Goal: Transaction & Acquisition: Book appointment/travel/reservation

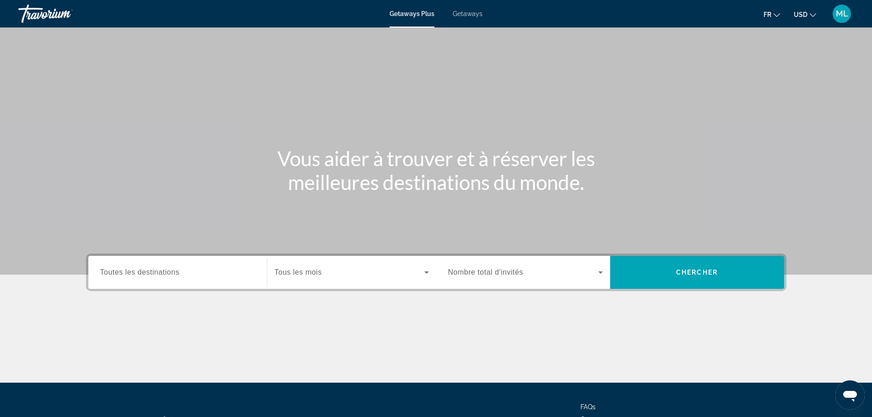
click at [146, 271] on span "Toutes les destinations" at bounding box center [139, 272] width 79 height 8
click at [146, 271] on input "Destination Toutes les destinations" at bounding box center [177, 272] width 155 height 11
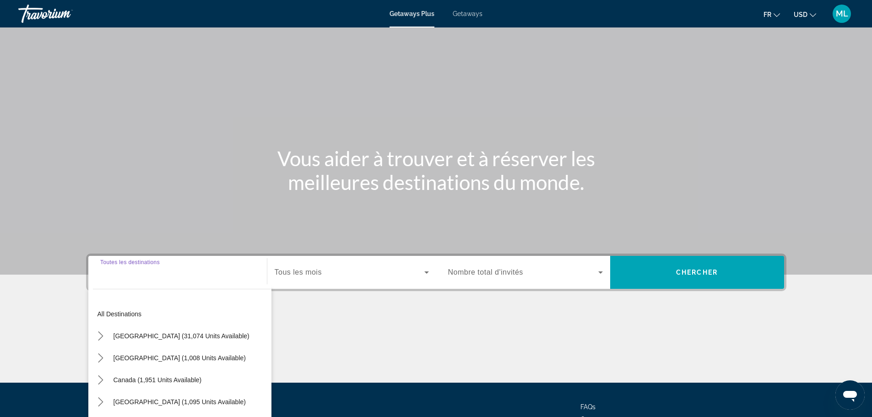
scroll to position [78, 0]
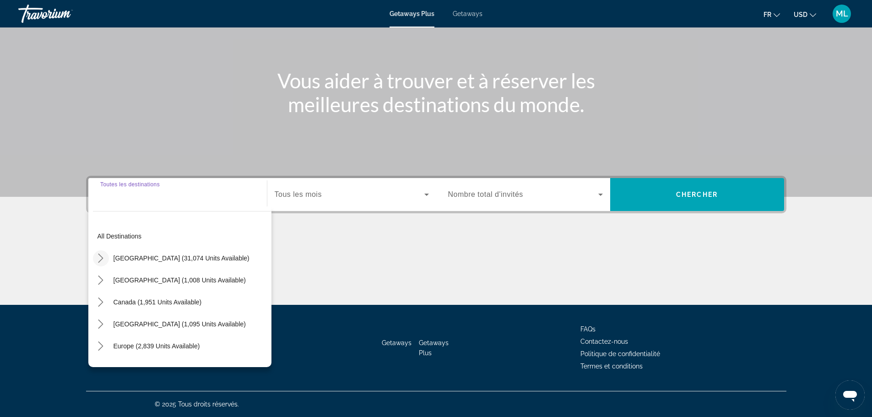
click at [98, 257] on icon "Toggle United States (31,074 units available) submenu" at bounding box center [100, 258] width 9 height 9
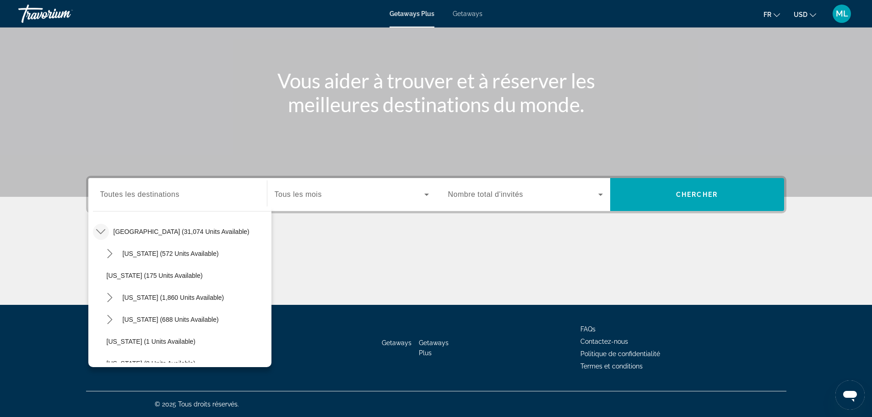
click at [195, 147] on div "Main content" at bounding box center [436, 59] width 872 height 275
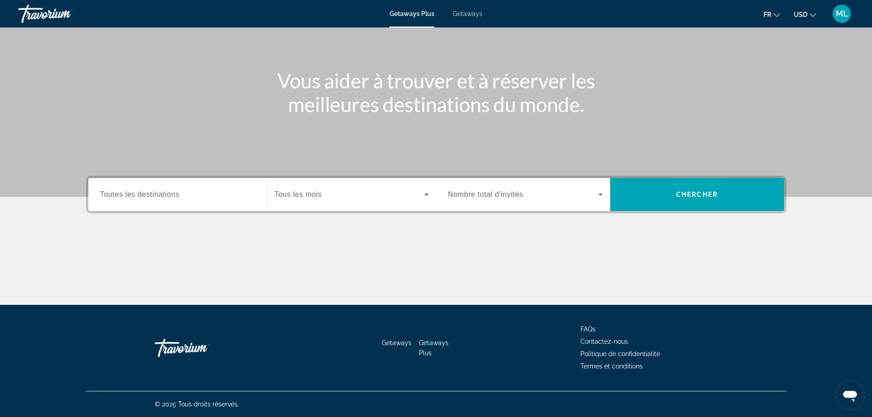
click at [470, 10] on div "Getaways Plus Getaways fr English Español Français Italiano Português русский U…" at bounding box center [436, 14] width 872 height 24
click at [470, 13] on span "Getaways" at bounding box center [468, 13] width 30 height 7
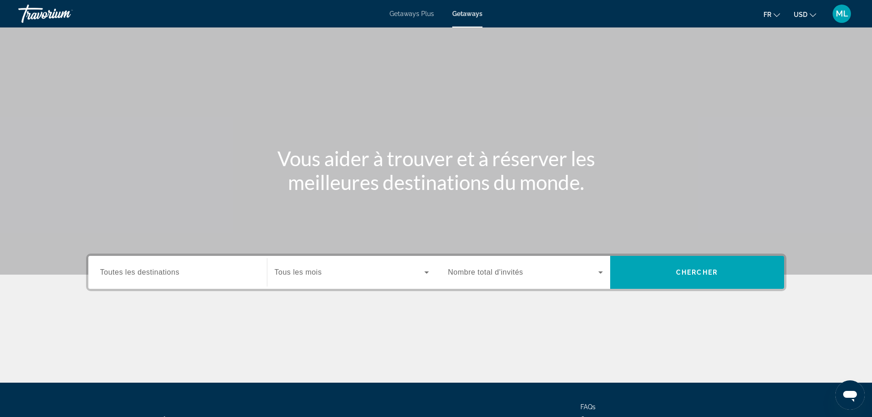
click at [138, 266] on div "Search widget" at bounding box center [177, 273] width 155 height 26
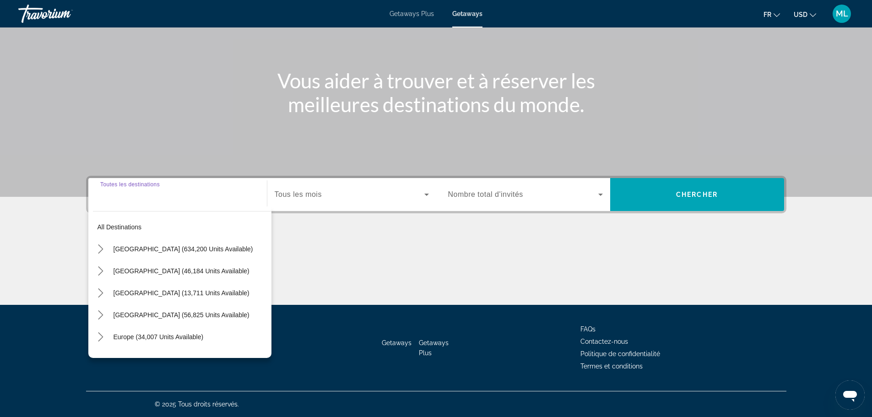
click at [128, 195] on input "Destination Toutes les destinations" at bounding box center [177, 195] width 155 height 11
click at [101, 249] on icon "Toggle United States (634,200 units available) submenu" at bounding box center [100, 249] width 9 height 9
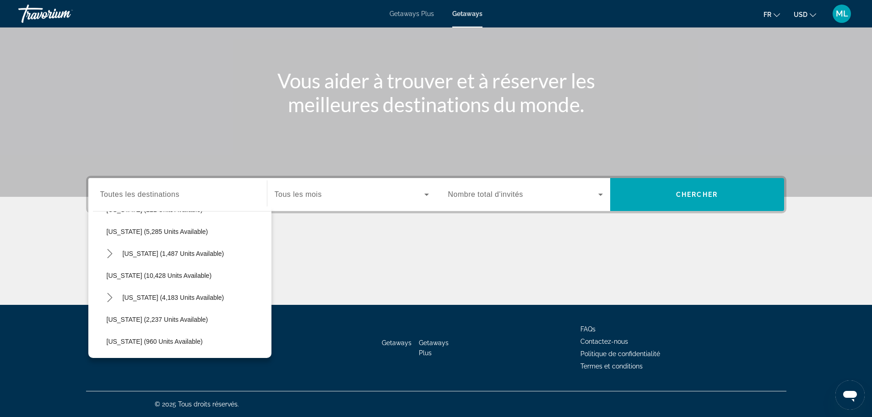
scroll to position [393, 0]
click at [110, 251] on icon "Toggle Massachusetts (4,183 units available) submenu" at bounding box center [110, 251] width 5 height 9
click at [109, 320] on icon "Toggle Virginia (23,368 units available) submenu" at bounding box center [109, 321] width 9 height 9
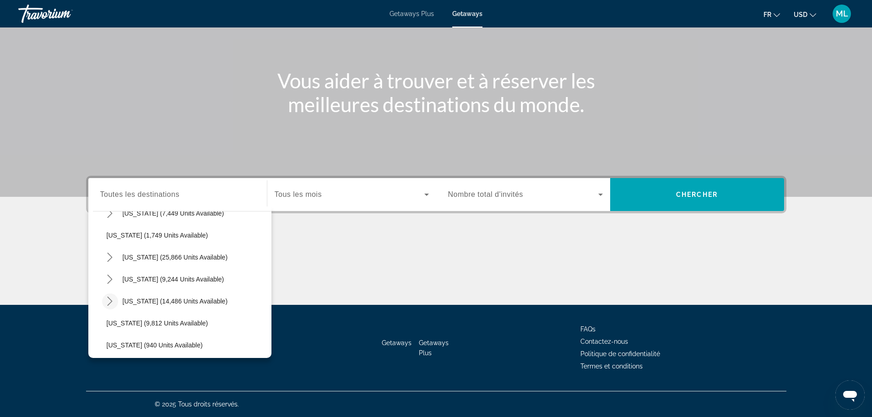
click at [109, 299] on icon "Toggle Texas (14,486 units available) submenu" at bounding box center [109, 301] width 9 height 9
click at [112, 280] on icon "Toggle Tennessee (9,244 units available) submenu" at bounding box center [109, 279] width 9 height 9
click at [109, 257] on icon "Toggle South Carolina (25,866 units available) submenu" at bounding box center [109, 257] width 9 height 9
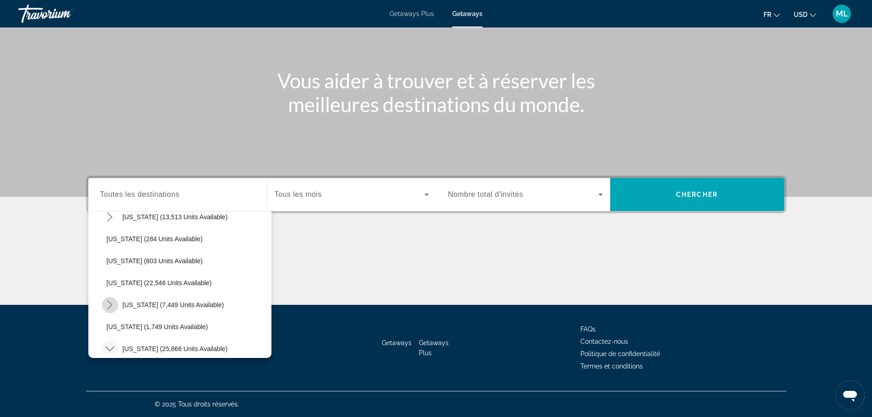
click at [109, 301] on icon "Toggle Pennsylvania (7,449 units available) submenu" at bounding box center [109, 304] width 9 height 9
click at [109, 263] on icon "Toggle North Carolina (13,513 units available) submenu" at bounding box center [109, 262] width 9 height 9
click at [112, 242] on icon "Toggle New York (4,274 units available) submenu" at bounding box center [109, 240] width 9 height 9
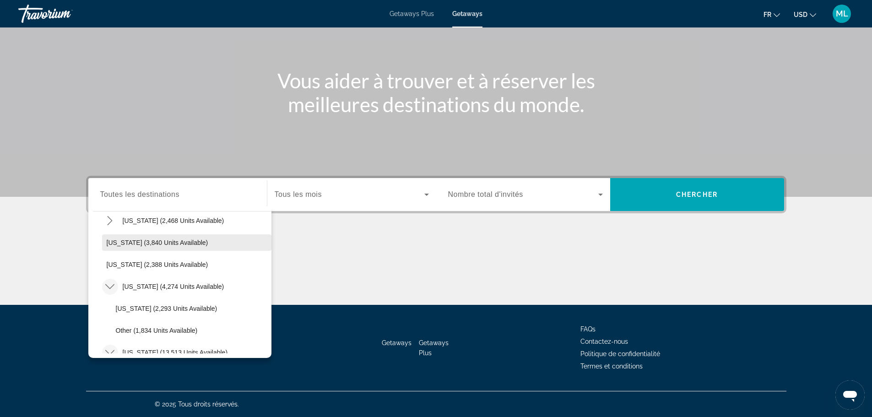
scroll to position [576, 0]
click at [109, 268] on icon "Toggle New Hampshire (2,468 units available) submenu" at bounding box center [109, 266] width 9 height 9
click at [109, 242] on icon "Toggle Nevada (11,568 units available) submenu" at bounding box center [110, 244] width 5 height 9
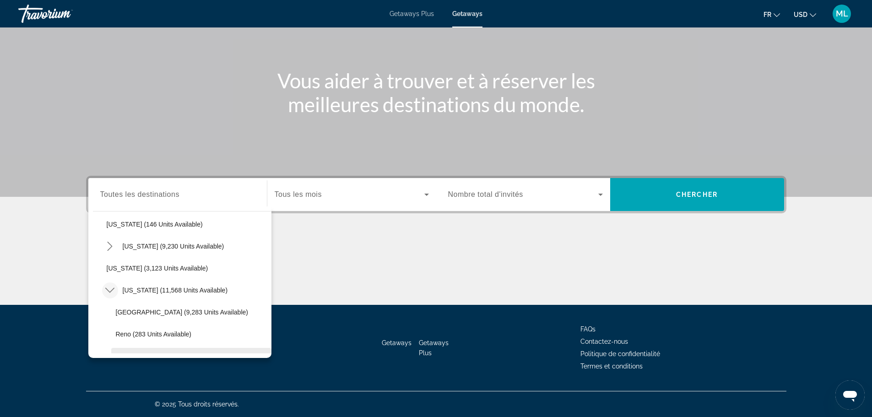
scroll to position [485, 0]
click at [112, 292] on icon "Toggle Missouri (9,230 units available) submenu" at bounding box center [110, 292] width 5 height 9
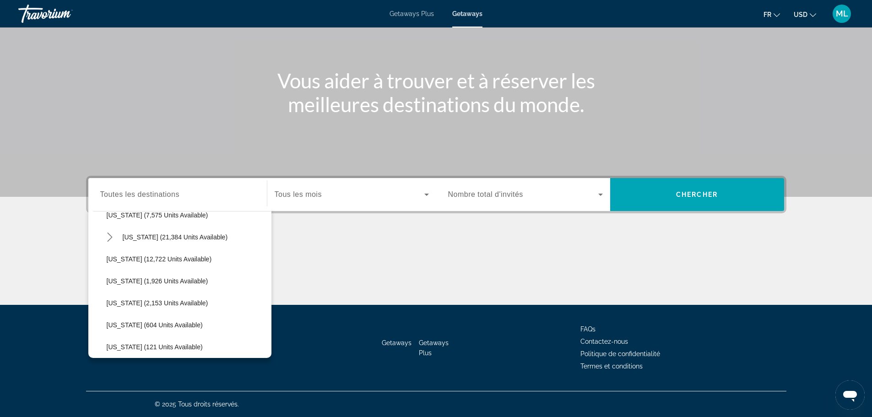
scroll to position [164, 0]
click at [112, 283] on icon "Toggle Hawaii (21,384 units available) submenu" at bounding box center [110, 282] width 5 height 9
click at [112, 243] on icon "Toggle Florida (205,646 units available) submenu" at bounding box center [109, 238] width 9 height 9
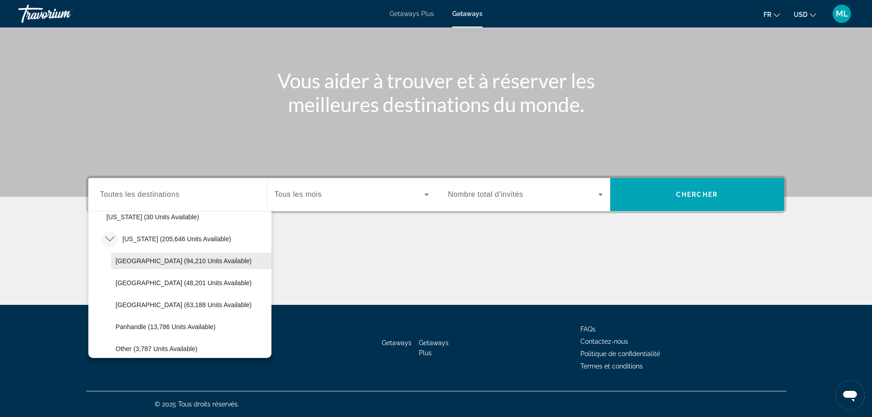
click at [119, 261] on span "Orlando & Disney Area (94,210 units available)" at bounding box center [184, 260] width 136 height 7
type input "**********"
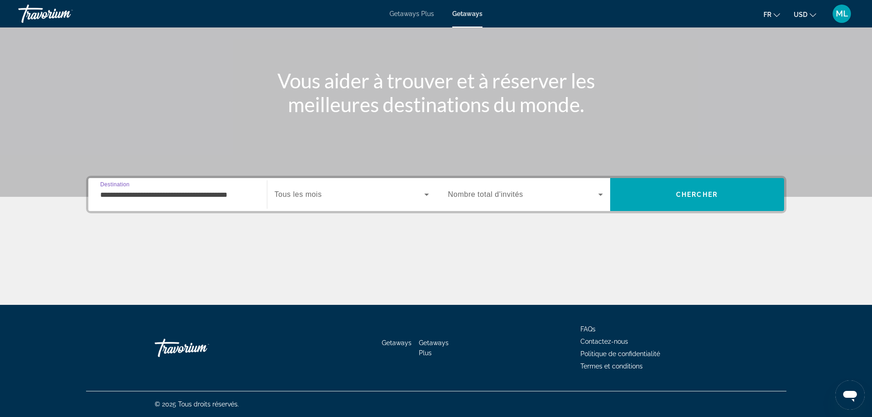
click at [299, 198] on label "Start Month Tous les mois" at bounding box center [298, 195] width 47 height 8
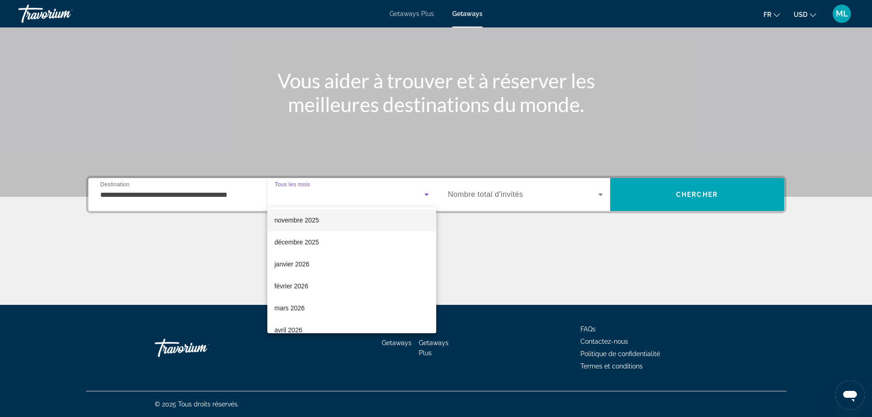
scroll to position [92, 0]
click at [290, 240] on span "février 2026" at bounding box center [292, 240] width 34 height 11
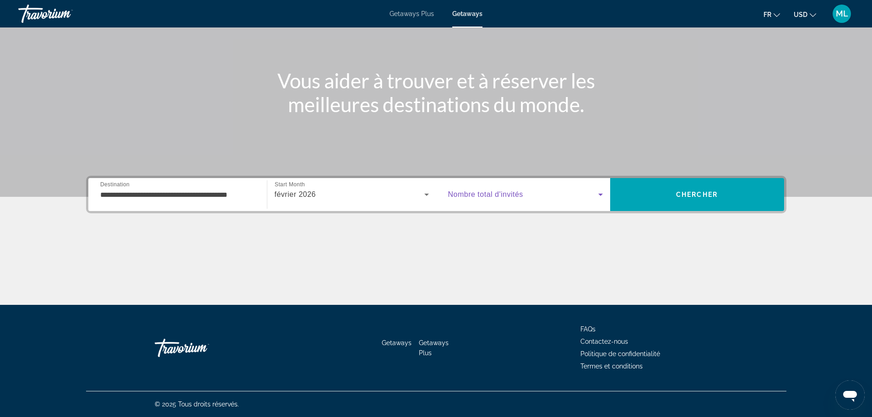
click at [600, 199] on icon "Search widget" at bounding box center [600, 194] width 11 height 11
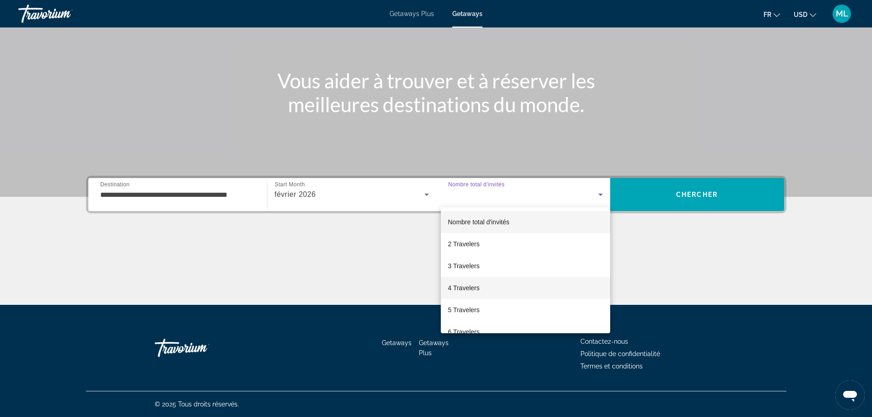
click at [456, 289] on span "4 Travelers" at bounding box center [464, 288] width 32 height 11
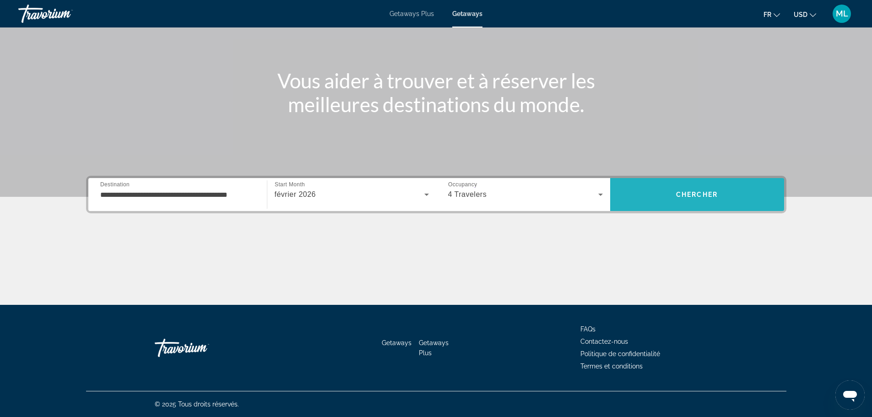
click at [688, 199] on span "Search" at bounding box center [697, 195] width 174 height 22
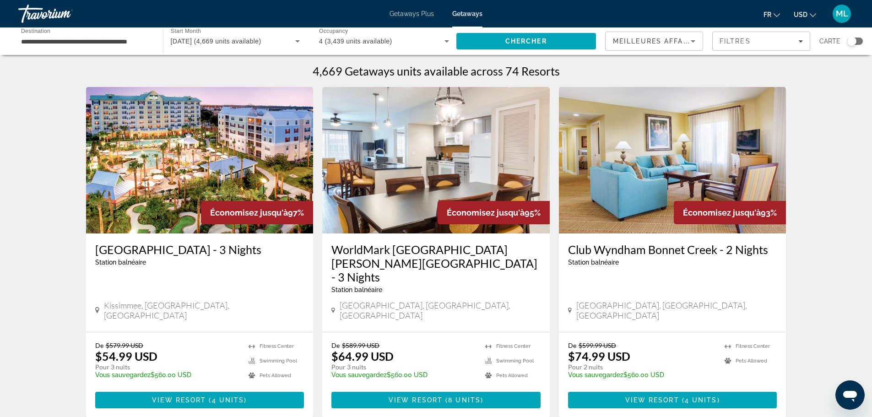
click at [809, 15] on button "USD USD ($) MXN (Mex$) CAD (Can$) GBP (£) EUR (€) AUD (A$) NZD (NZ$) CNY (CN¥)" at bounding box center [805, 14] width 22 height 13
click at [778, 60] on button "CAD (Can$)" at bounding box center [786, 61] width 45 height 12
click at [556, 38] on span "Search" at bounding box center [527, 41] width 140 height 22
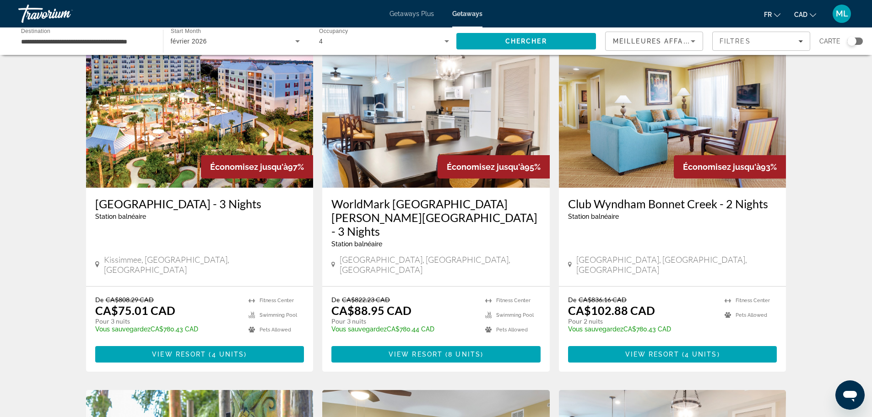
scroll to position [92, 0]
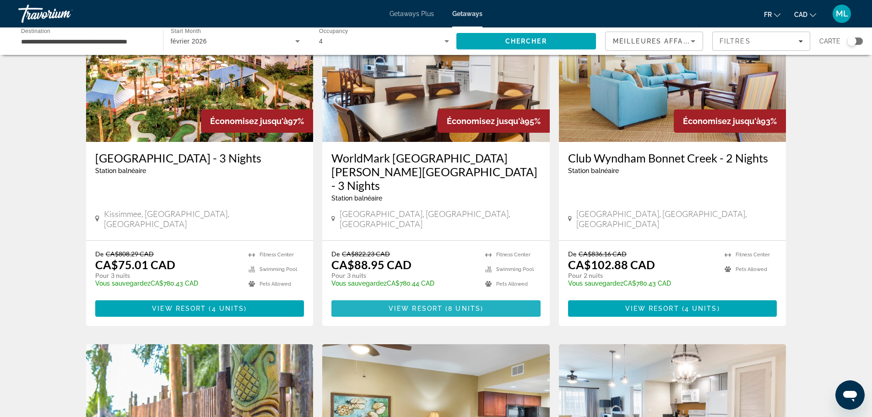
click at [410, 305] on span "View Resort" at bounding box center [416, 308] width 54 height 7
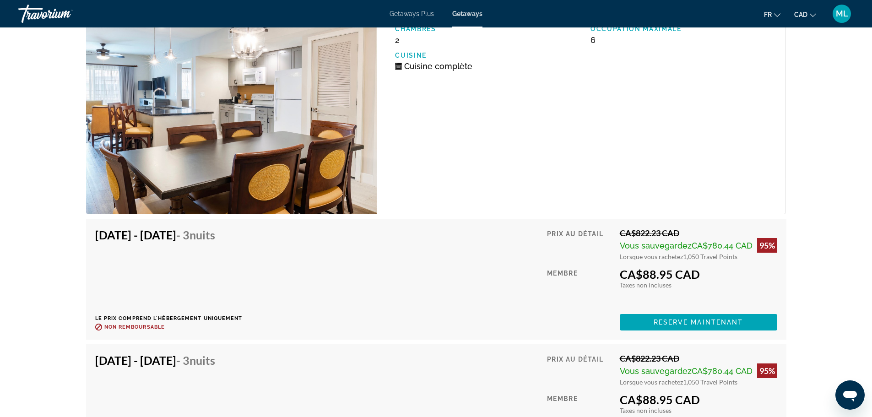
scroll to position [1663, 0]
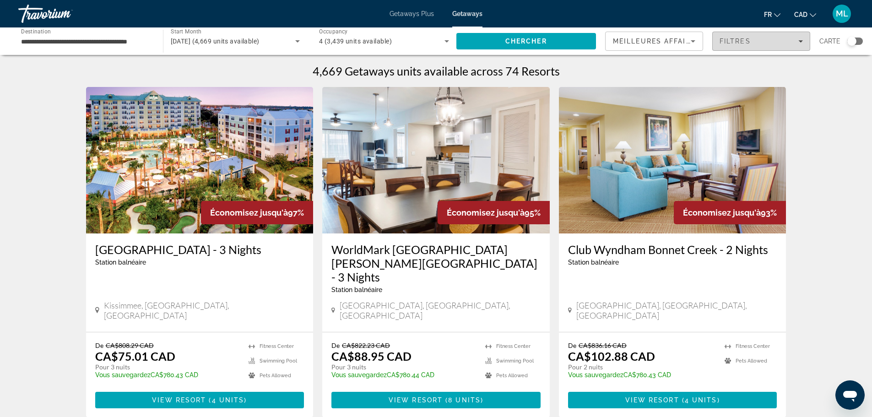
click at [802, 43] on icon "Filters" at bounding box center [801, 41] width 5 height 5
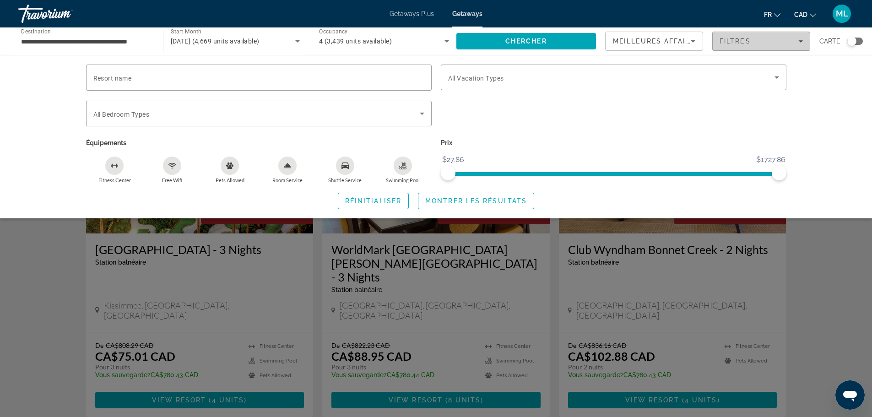
click at [802, 43] on icon "Filters" at bounding box center [801, 41] width 5 height 5
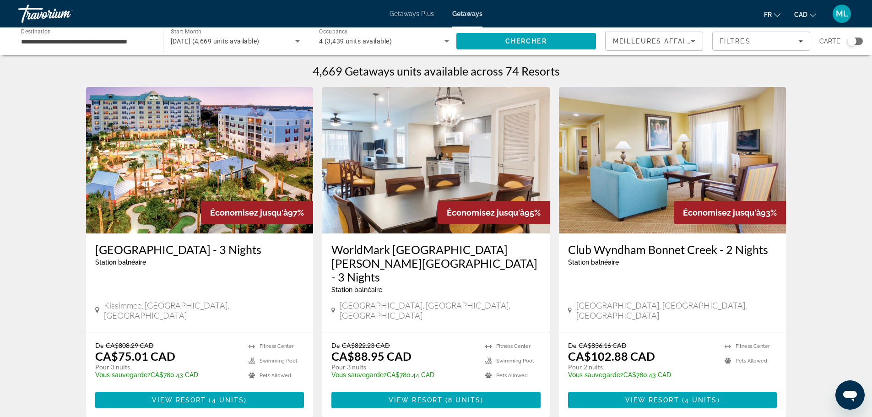
click at [698, 41] on icon "Sort by" at bounding box center [693, 41] width 11 height 11
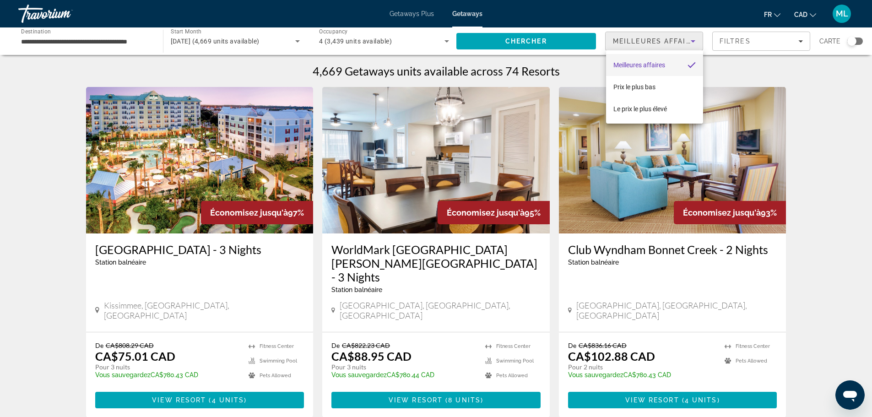
click at [797, 71] on div at bounding box center [436, 208] width 872 height 417
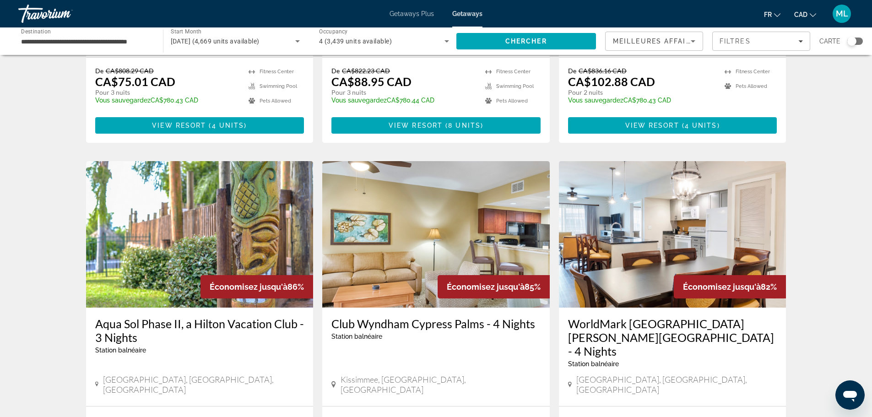
scroll to position [321, 0]
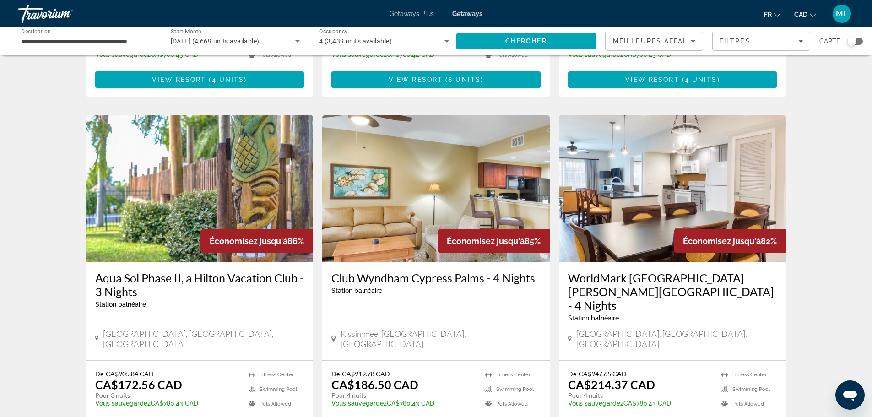
click at [649, 271] on h3 "WorldMark [GEOGRAPHIC_DATA][PERSON_NAME][GEOGRAPHIC_DATA] - 4 Nights" at bounding box center [672, 291] width 209 height 41
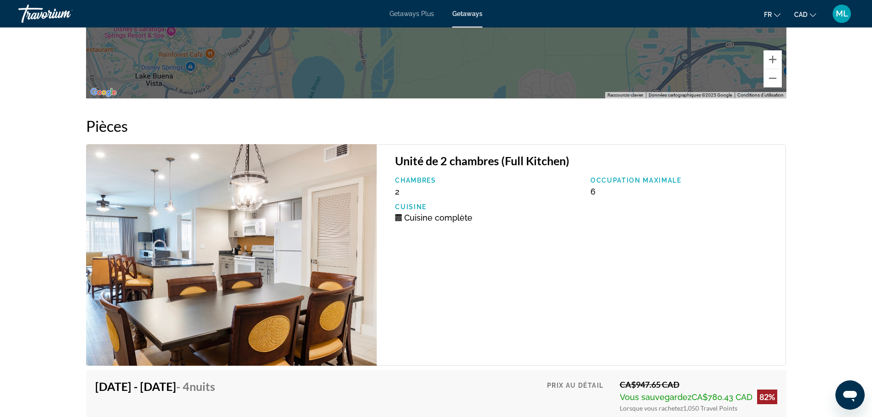
scroll to position [1832, 0]
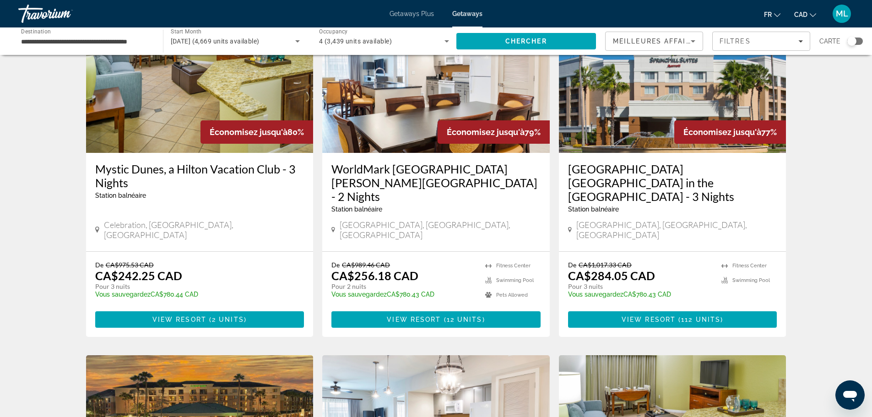
scroll to position [1053, 0]
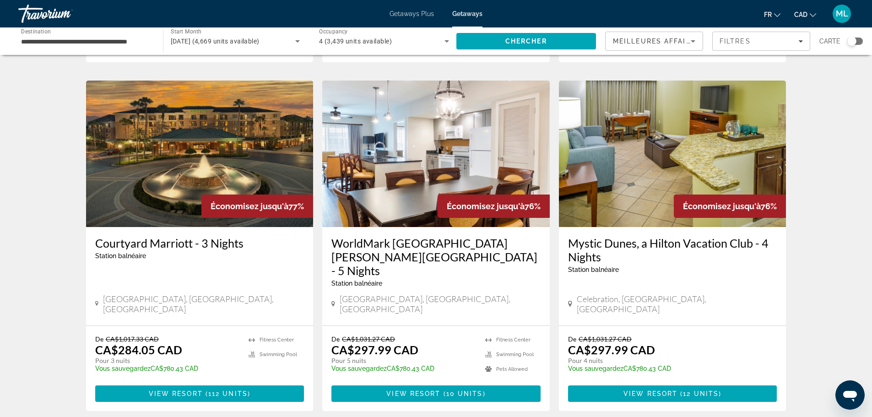
click at [694, 38] on icon "Sort by" at bounding box center [693, 41] width 11 height 11
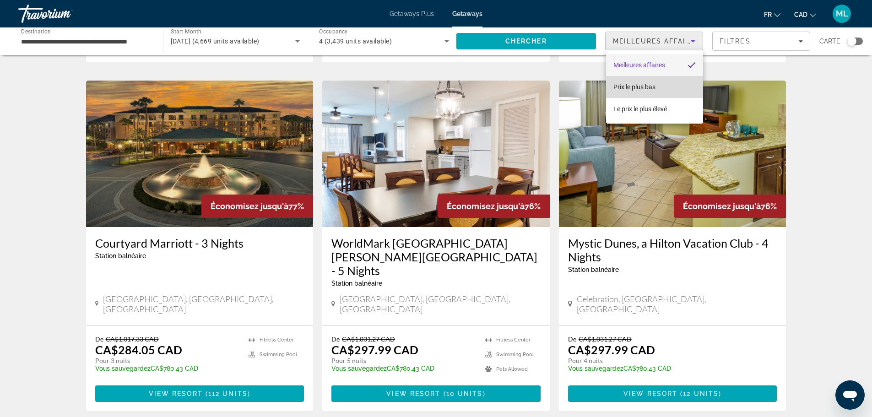
click at [653, 82] on span "Prix ​​le plus bas" at bounding box center [635, 87] width 42 height 11
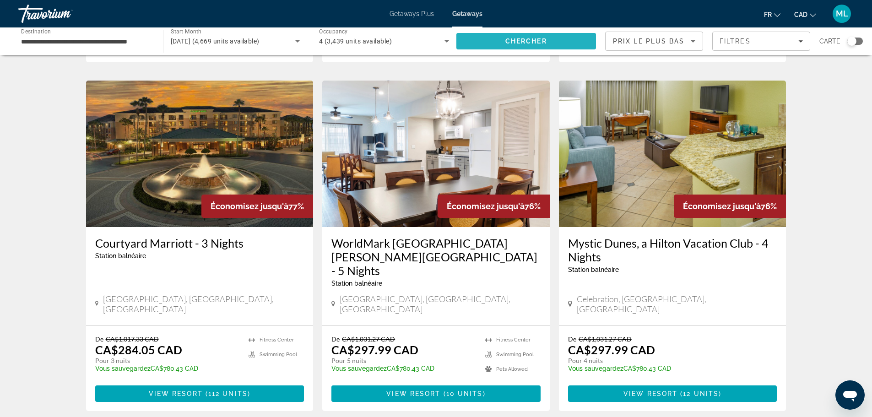
click at [575, 38] on span "Search" at bounding box center [527, 41] width 140 height 22
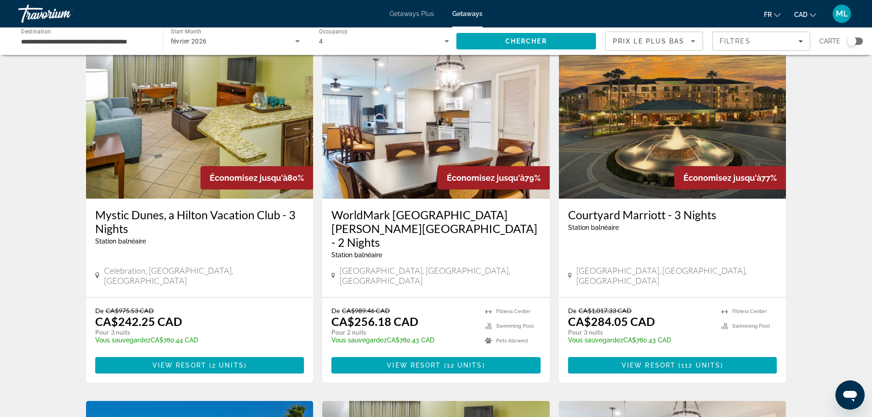
scroll to position [687, 0]
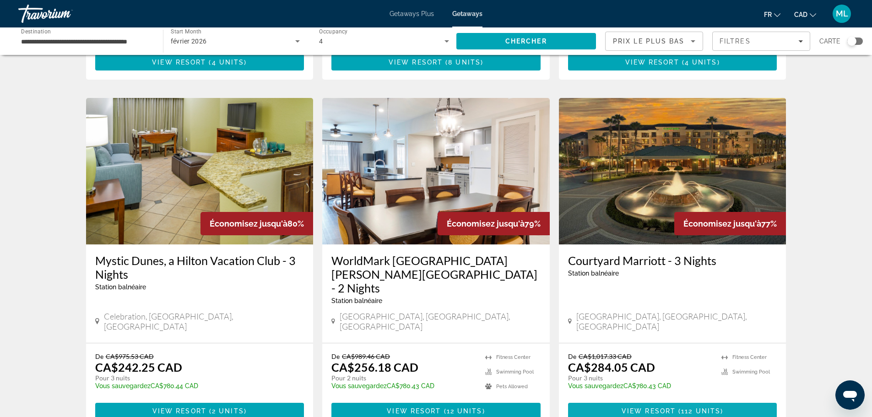
click at [685, 408] on span "112 units" at bounding box center [700, 411] width 39 height 7
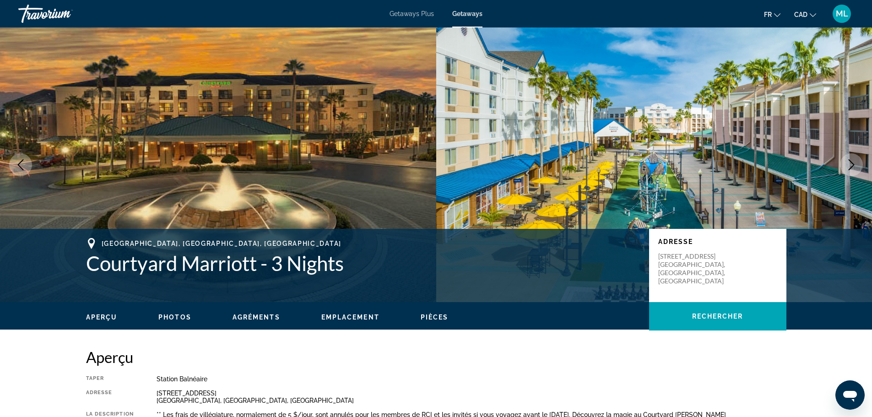
click at [850, 164] on icon "Next image" at bounding box center [851, 164] width 11 height 11
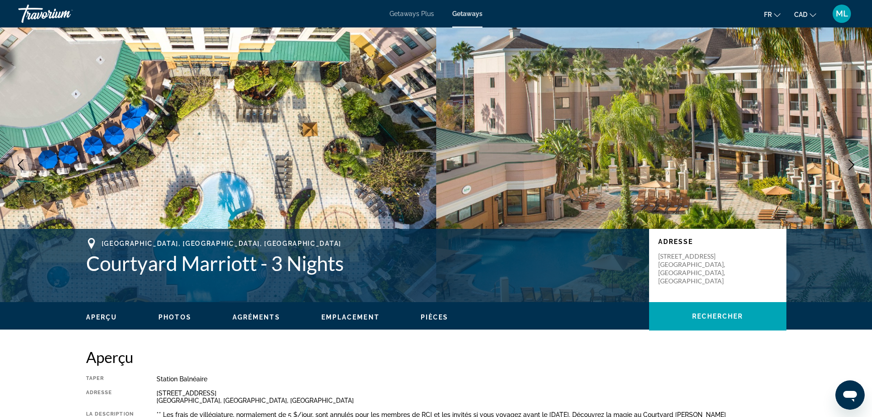
click at [850, 164] on icon "Next image" at bounding box center [851, 164] width 11 height 11
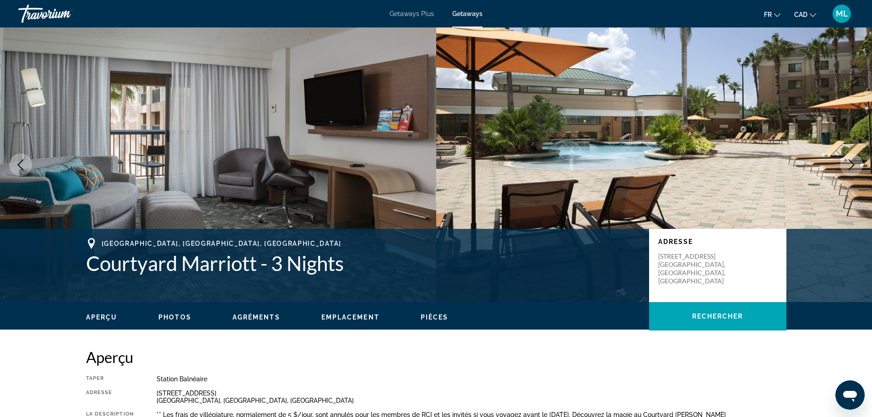
click at [850, 164] on icon "Next image" at bounding box center [851, 164] width 11 height 11
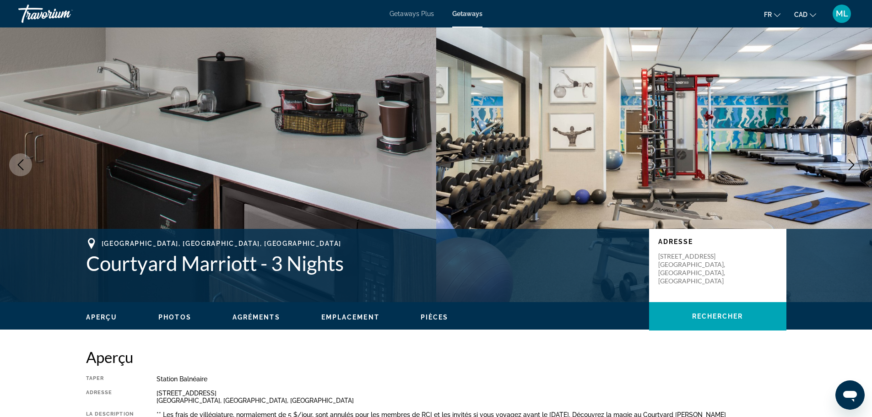
click at [850, 164] on icon "Next image" at bounding box center [851, 164] width 11 height 11
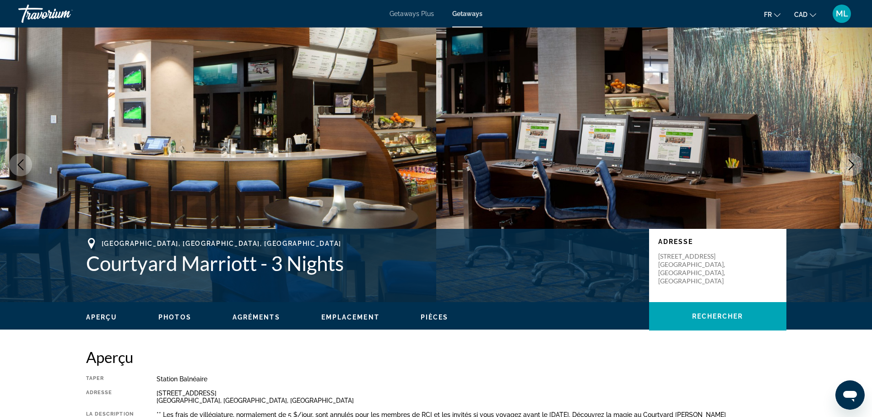
click at [850, 164] on icon "Next image" at bounding box center [851, 164] width 11 height 11
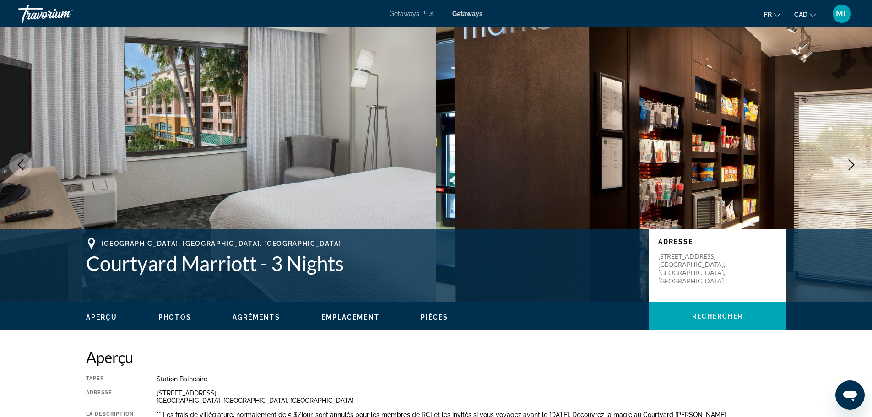
click at [850, 164] on icon "Next image" at bounding box center [851, 164] width 11 height 11
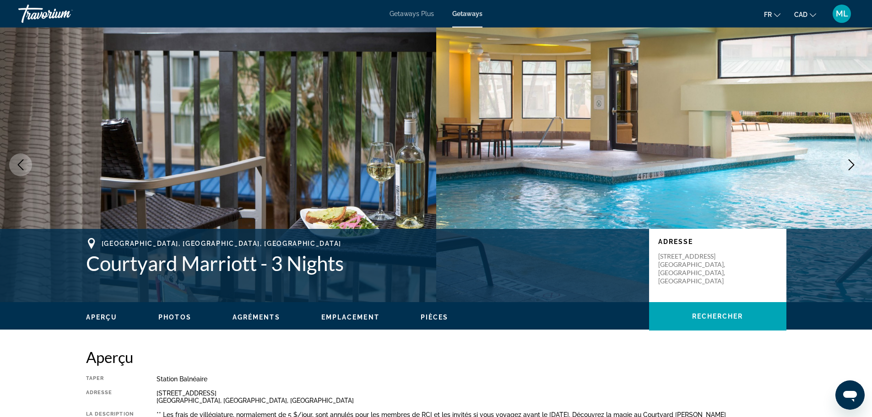
click at [850, 164] on icon "Next image" at bounding box center [851, 164] width 11 height 11
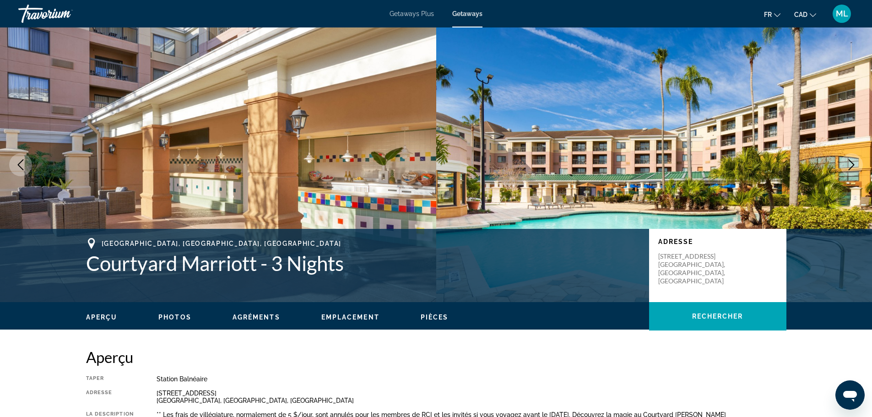
click at [850, 164] on icon "Next image" at bounding box center [851, 164] width 11 height 11
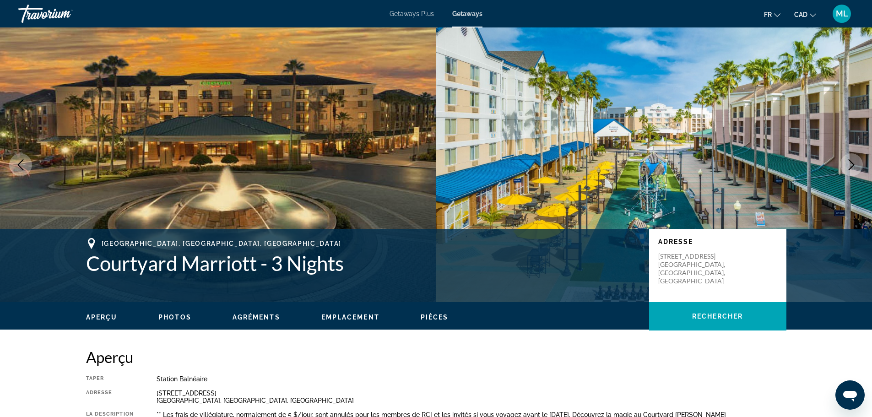
click at [850, 164] on icon "Next image" at bounding box center [851, 164] width 11 height 11
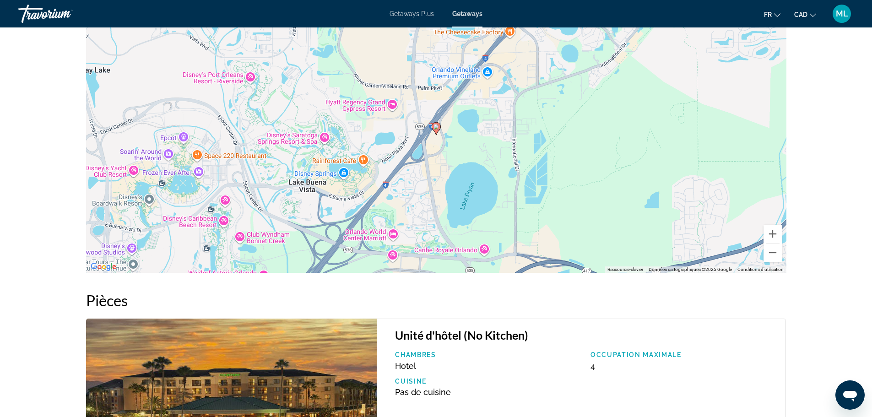
scroll to position [1282, 0]
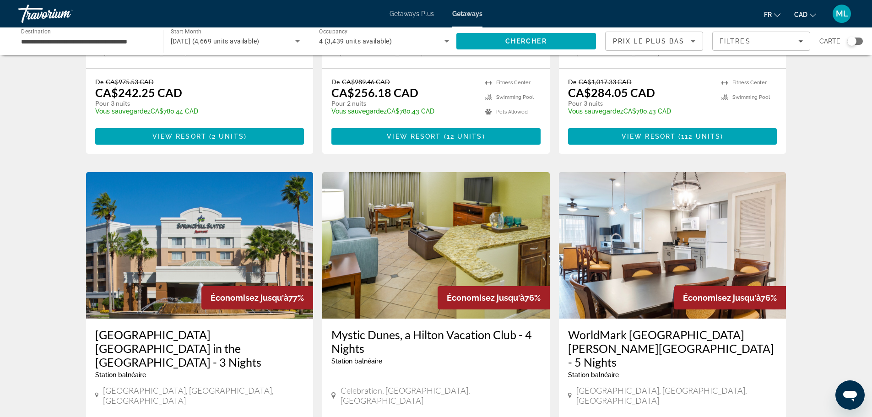
scroll to position [1053, 0]
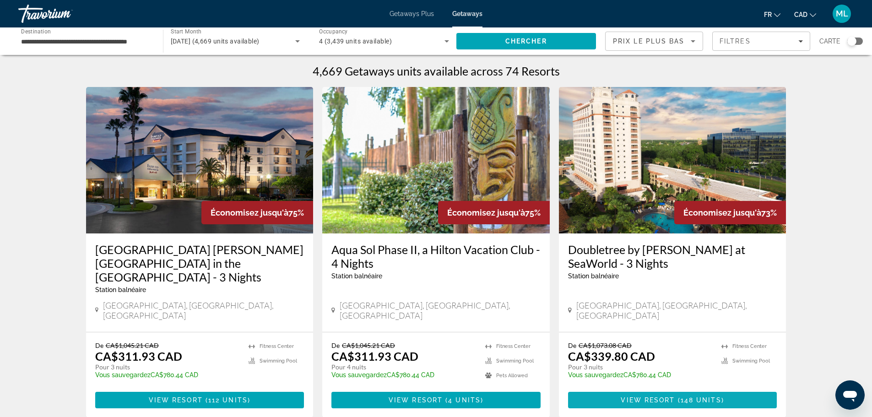
click at [682, 397] on span "148 units" at bounding box center [701, 400] width 41 height 7
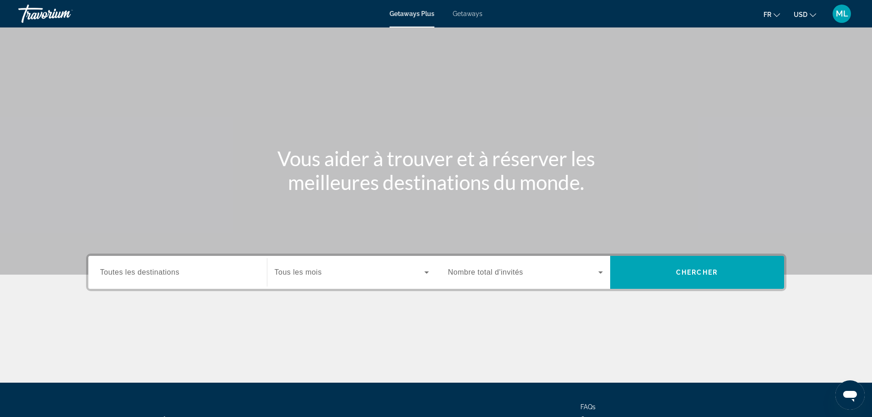
click at [472, 13] on span "Getaways" at bounding box center [468, 13] width 30 height 7
click at [813, 13] on icon "Change currency" at bounding box center [813, 15] width 6 height 6
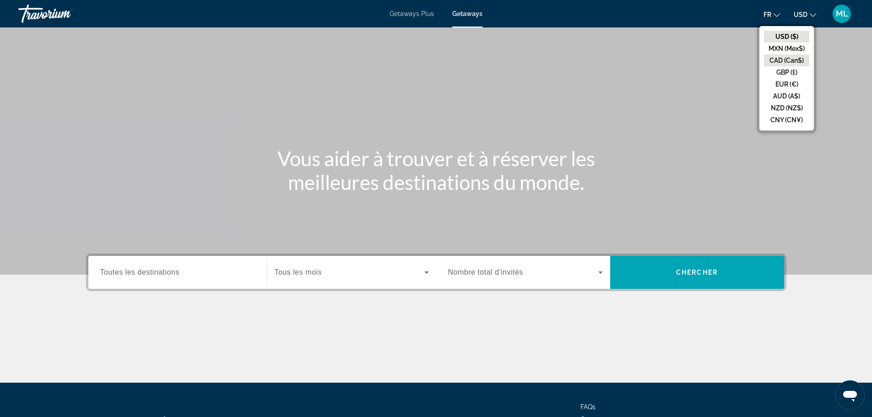
click at [790, 62] on button "CAD (Can$)" at bounding box center [786, 61] width 45 height 12
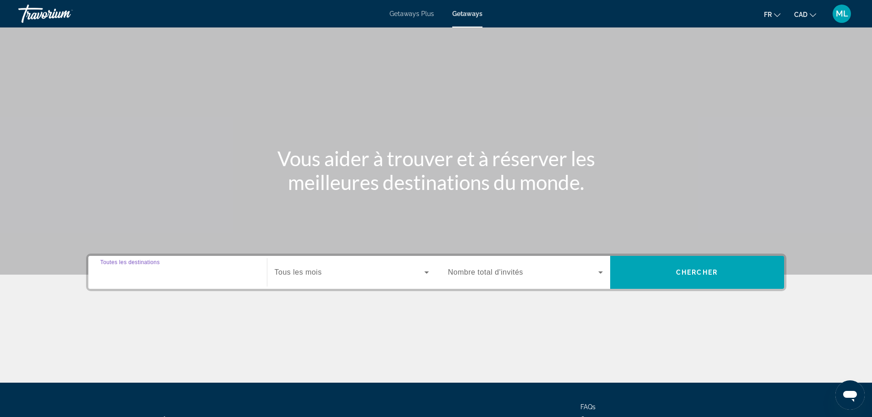
click at [223, 270] on input "Destination Toutes les destinations" at bounding box center [177, 272] width 155 height 11
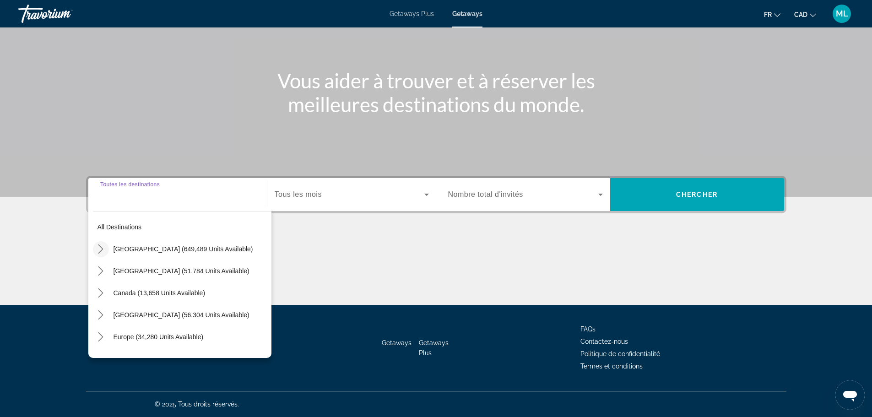
click at [103, 250] on icon "Toggle United States (649,489 units available) submenu" at bounding box center [100, 249] width 5 height 9
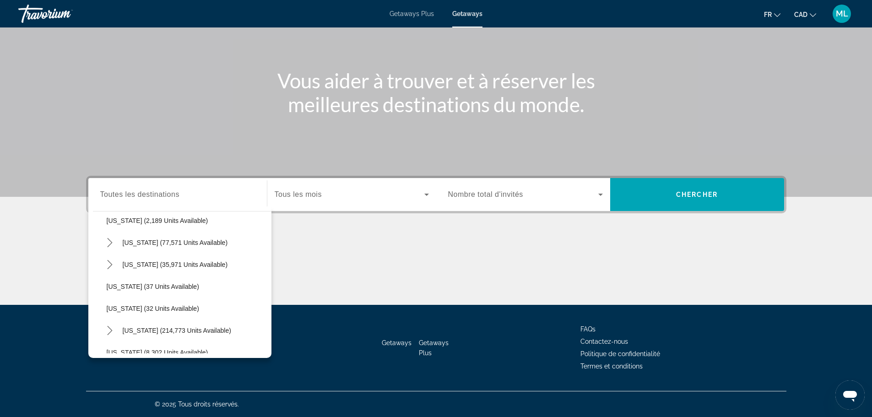
scroll to position [118, 0]
click at [108, 282] on icon "Toggle Florida (214,773 units available) submenu" at bounding box center [109, 284] width 9 height 9
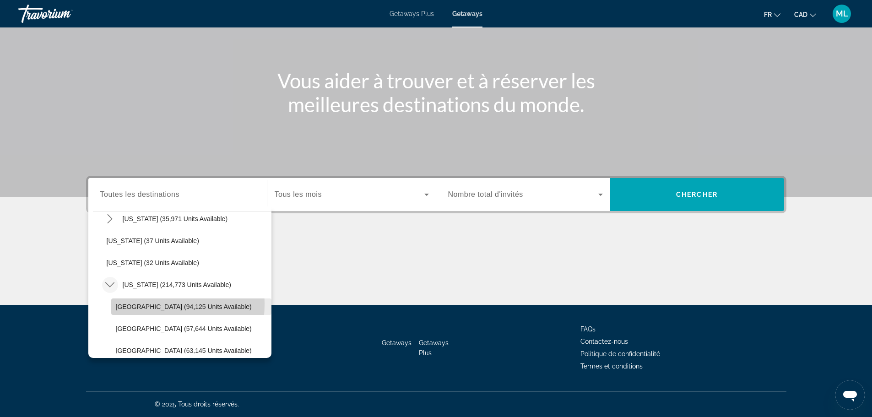
click at [125, 304] on span "[GEOGRAPHIC_DATA] (94,125 units available)" at bounding box center [184, 306] width 136 height 7
type input "**********"
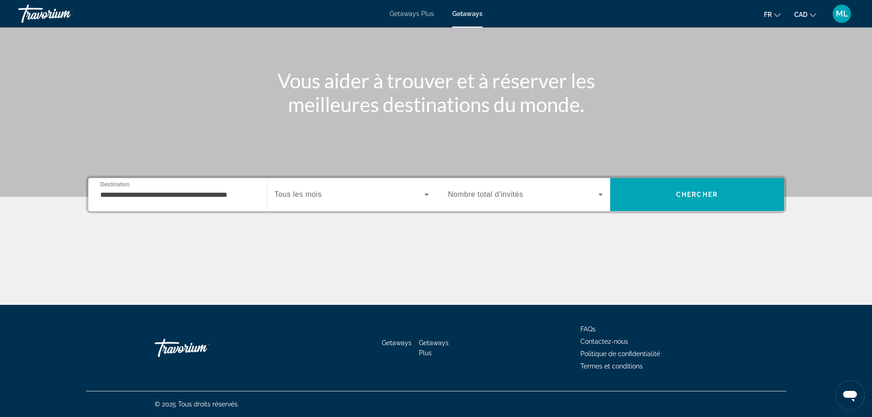
click at [285, 196] on span "Tous les mois" at bounding box center [298, 195] width 47 height 8
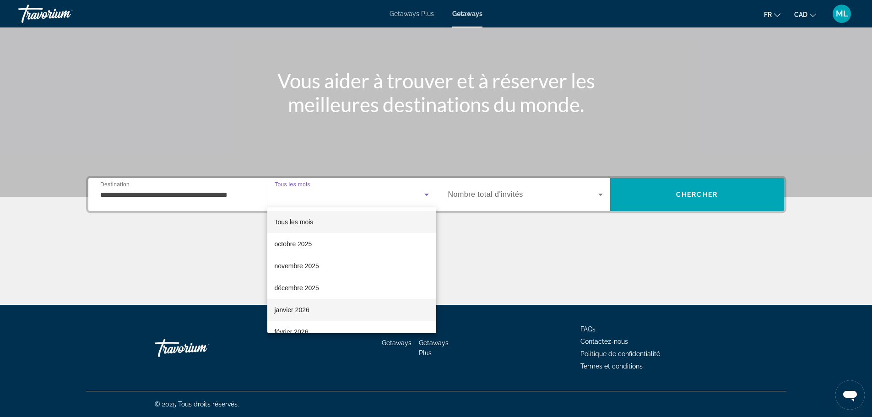
scroll to position [46, 0]
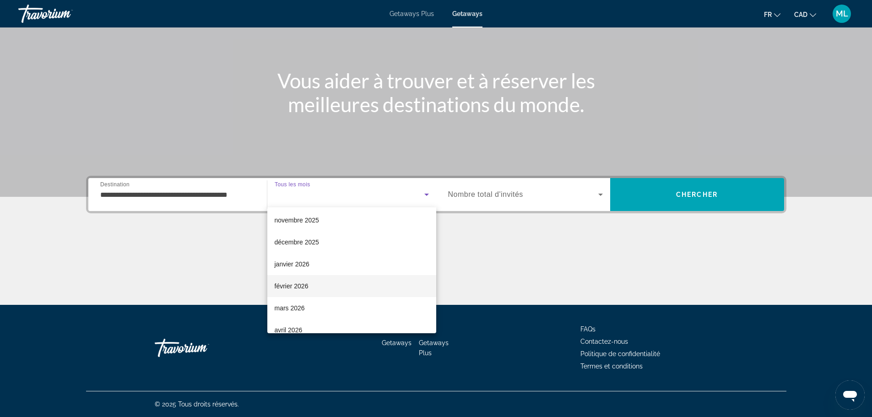
click at [292, 286] on span "février 2026" at bounding box center [292, 286] width 34 height 11
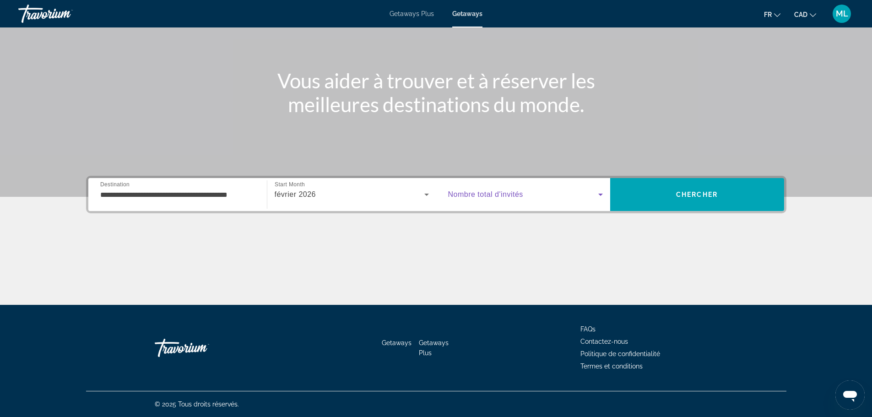
click at [473, 199] on span "Search widget" at bounding box center [523, 194] width 150 height 11
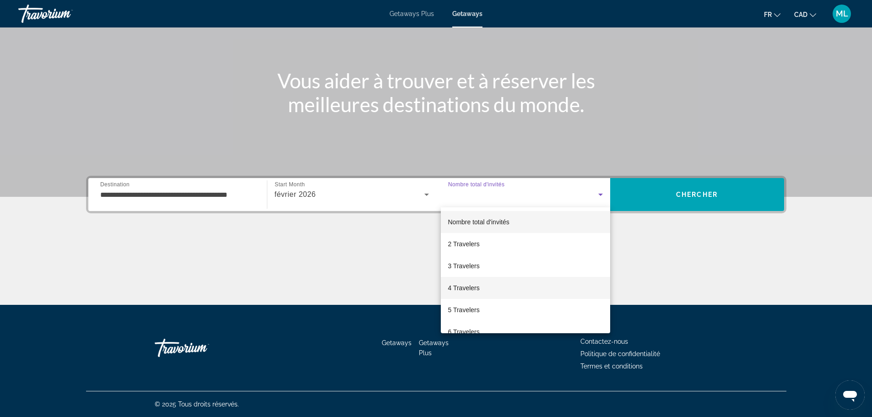
click at [458, 285] on span "4 Travelers" at bounding box center [464, 288] width 32 height 11
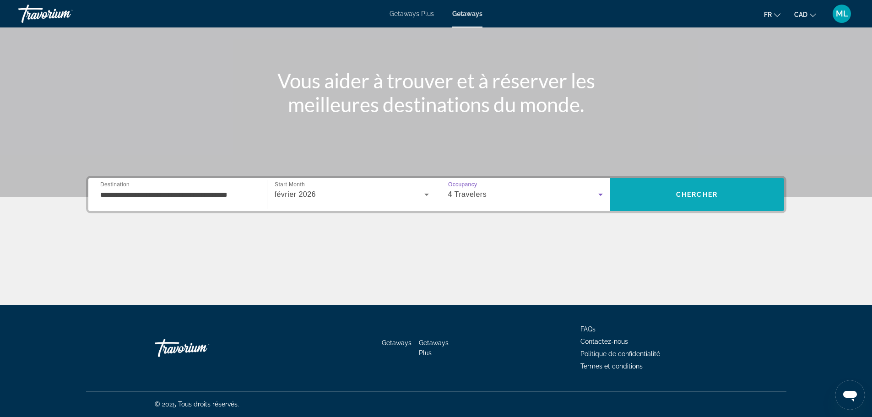
click at [665, 190] on span "Search" at bounding box center [697, 195] width 174 height 22
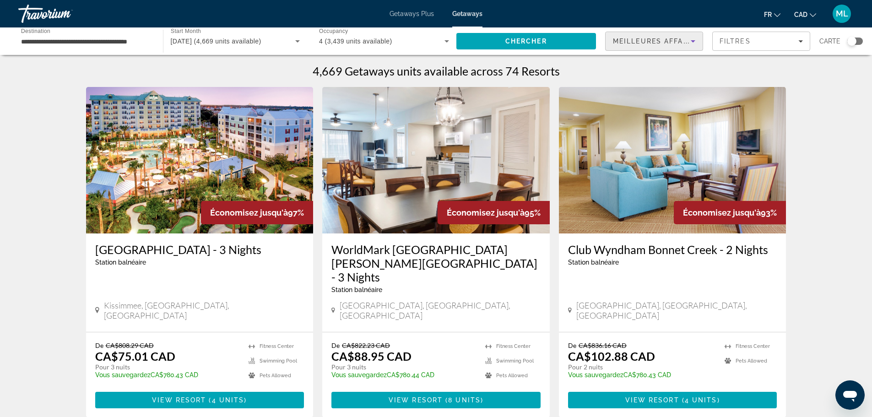
click at [692, 41] on icon "Sort by" at bounding box center [693, 41] width 11 height 11
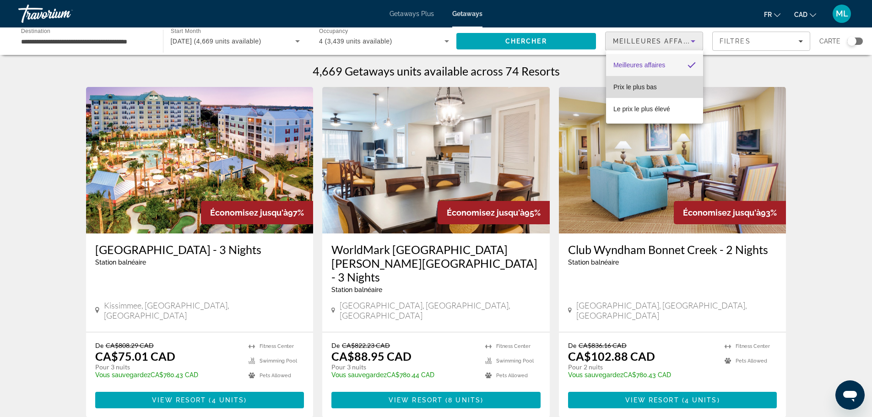
click at [663, 82] on mat-option "Prix ​​le plus bas" at bounding box center [654, 87] width 97 height 22
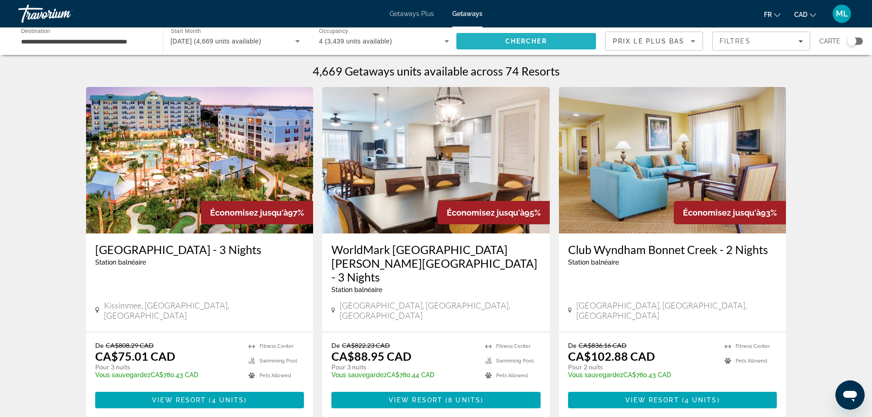
click at [569, 40] on span "Search" at bounding box center [527, 41] width 140 height 22
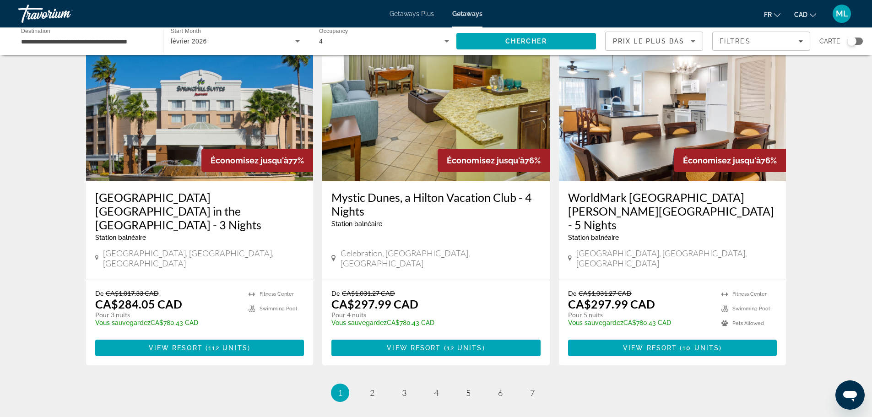
scroll to position [1119, 0]
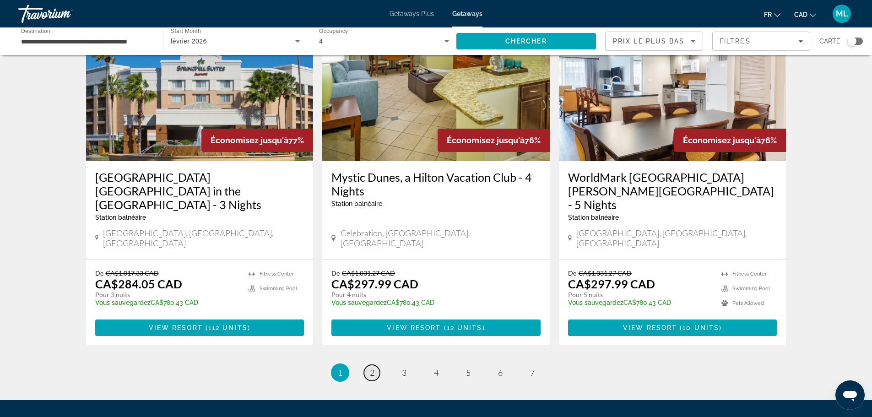
click at [374, 368] on span "2" at bounding box center [372, 373] width 5 height 10
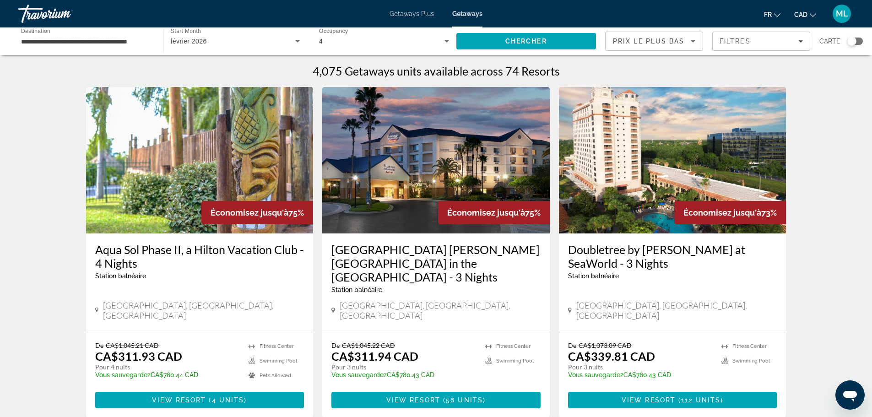
scroll to position [46, 0]
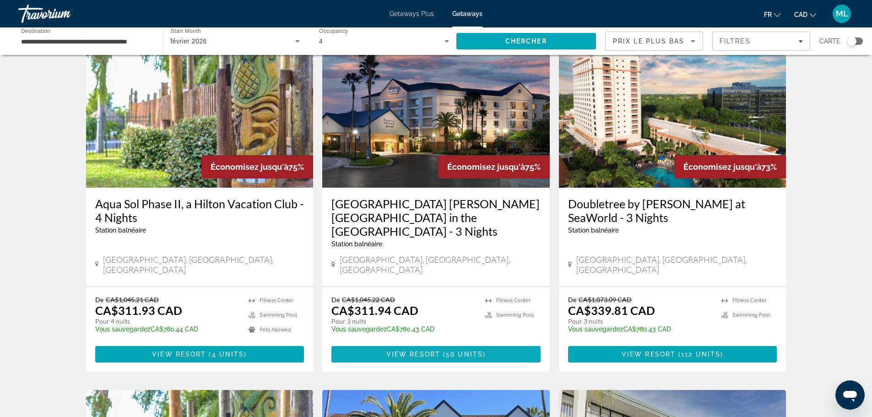
click at [435, 351] on span "View Resort" at bounding box center [414, 354] width 54 height 7
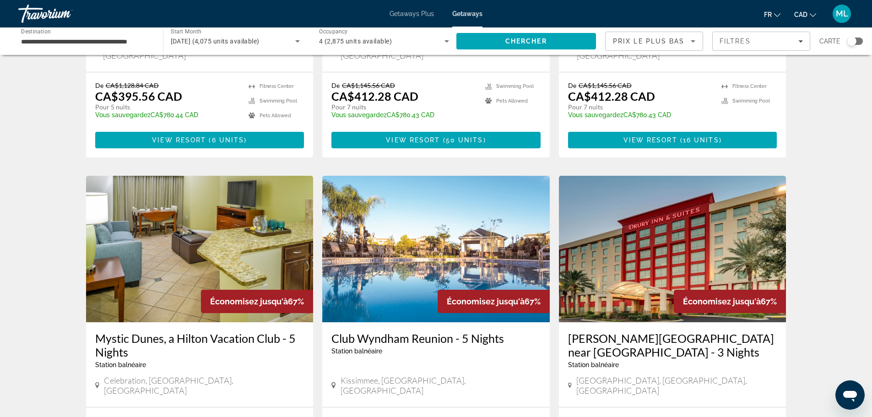
scroll to position [641, 0]
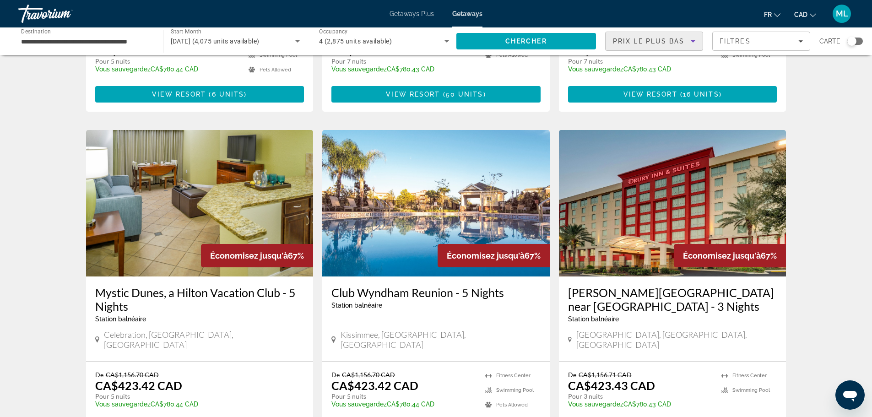
click at [695, 41] on icon "Sort by" at bounding box center [693, 41] width 5 height 2
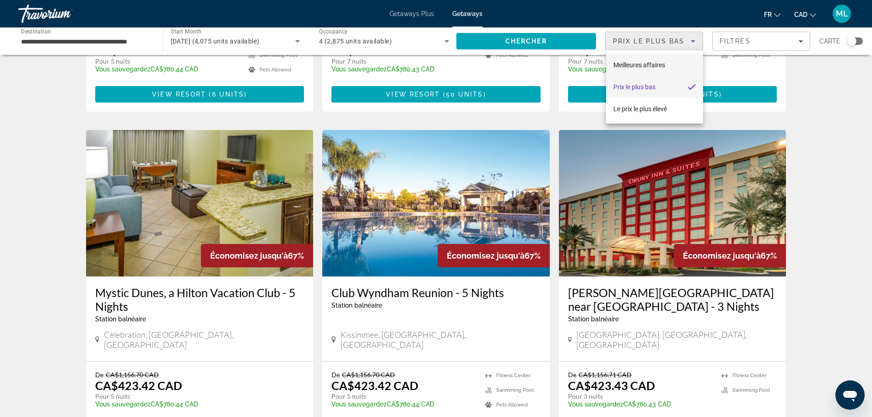
click at [667, 65] on mat-option "Meilleures affaires" at bounding box center [654, 65] width 97 height 22
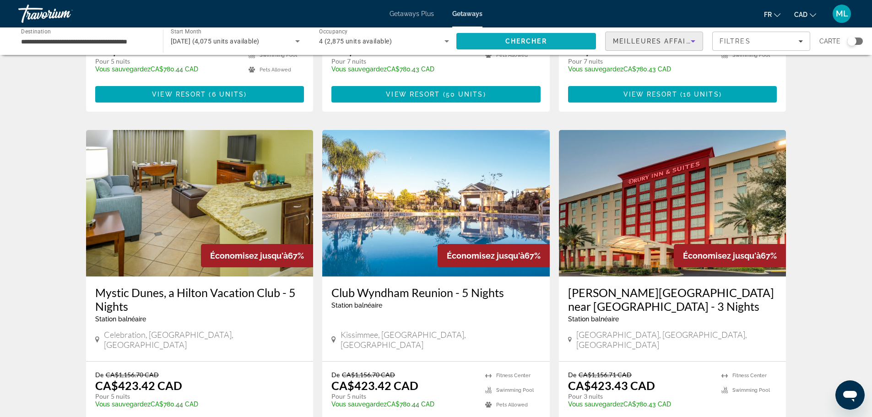
click at [563, 39] on span "Search" at bounding box center [527, 41] width 140 height 22
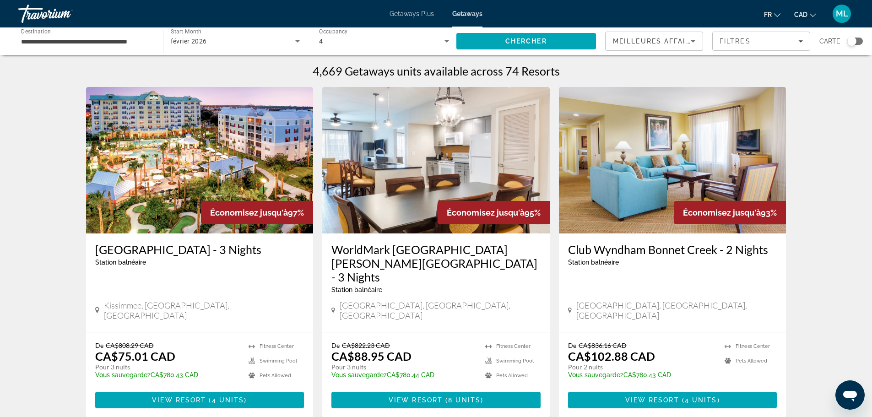
click at [854, 43] on div "Search widget" at bounding box center [852, 41] width 9 height 9
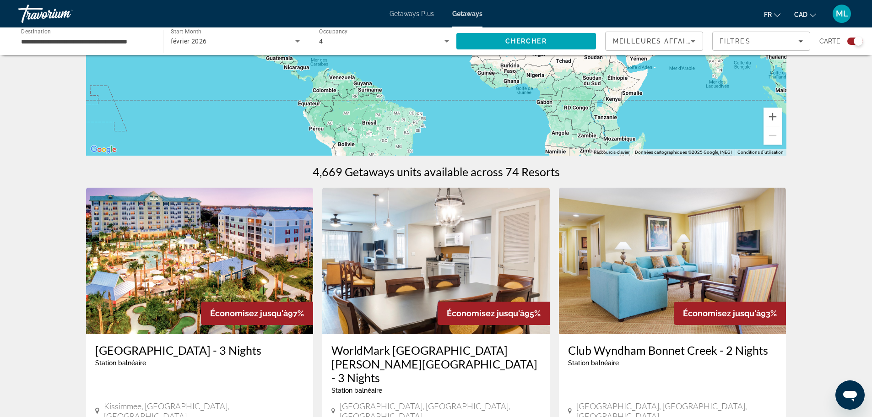
scroll to position [229, 0]
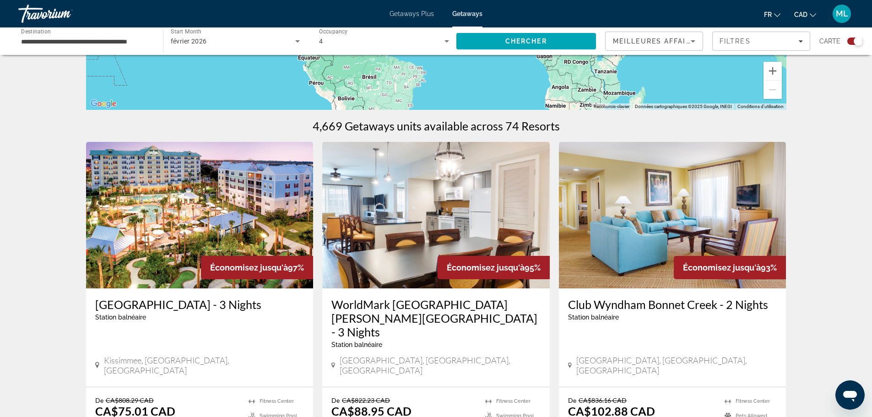
click at [854, 43] on div "Search widget" at bounding box center [856, 41] width 16 height 7
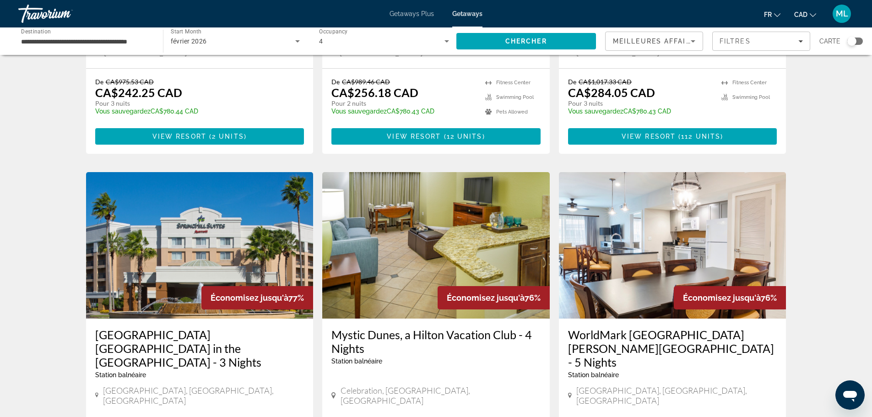
scroll to position [1008, 0]
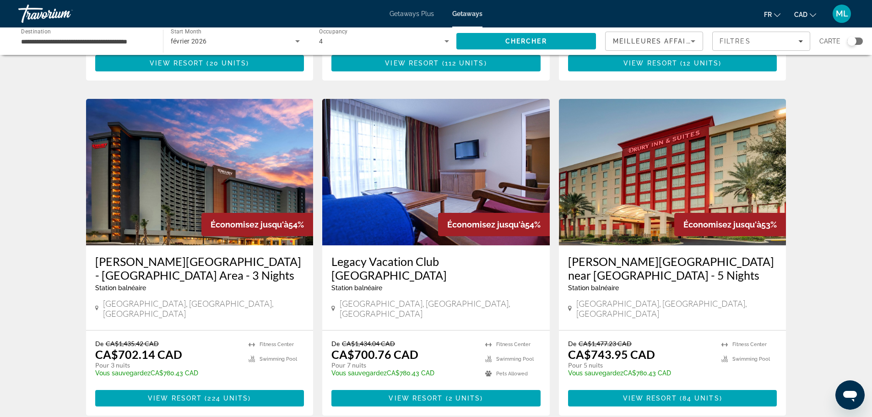
scroll to position [1053, 0]
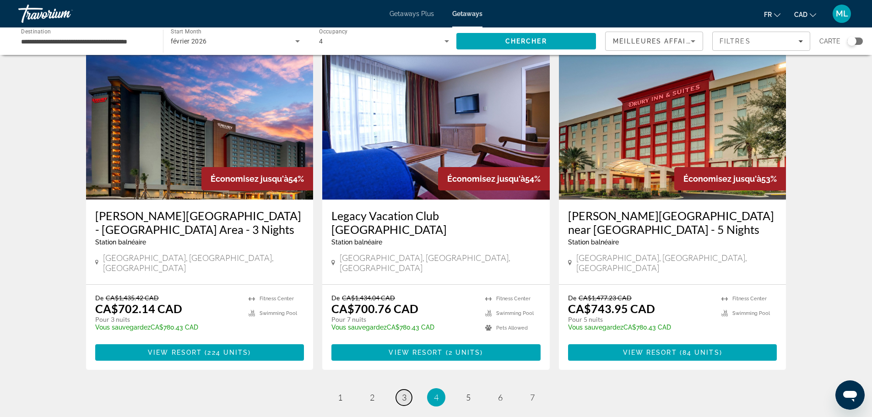
click at [406, 392] on span "3" at bounding box center [404, 397] width 5 height 10
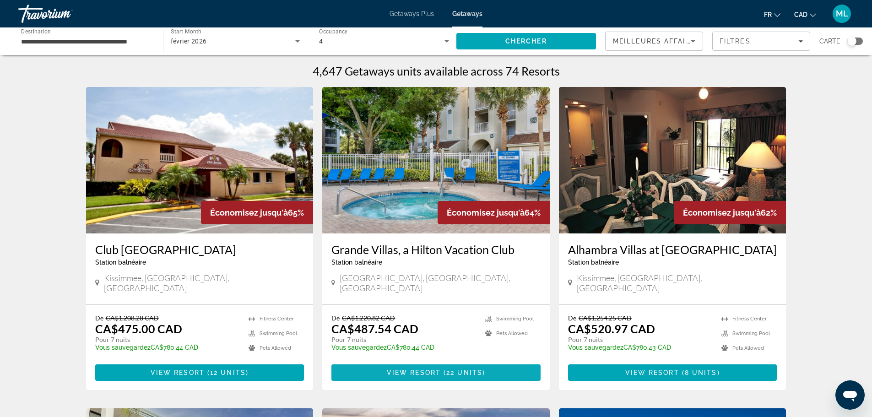
click at [421, 369] on span "View Resort" at bounding box center [414, 372] width 54 height 7
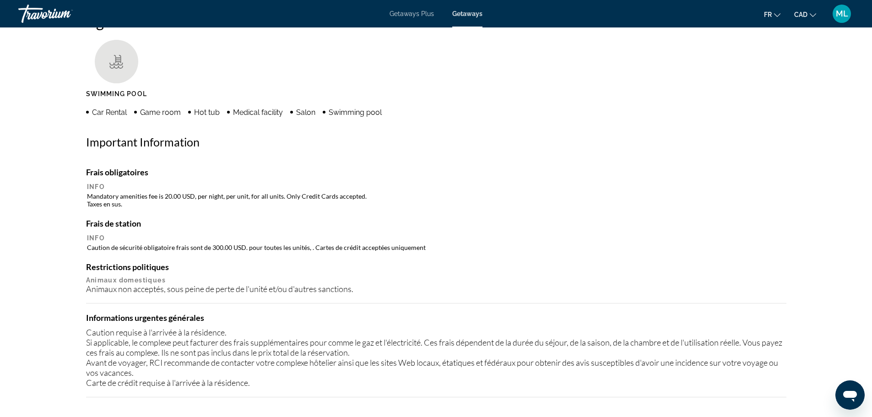
scroll to position [504, 0]
